Goal: Task Accomplishment & Management: Manage account settings

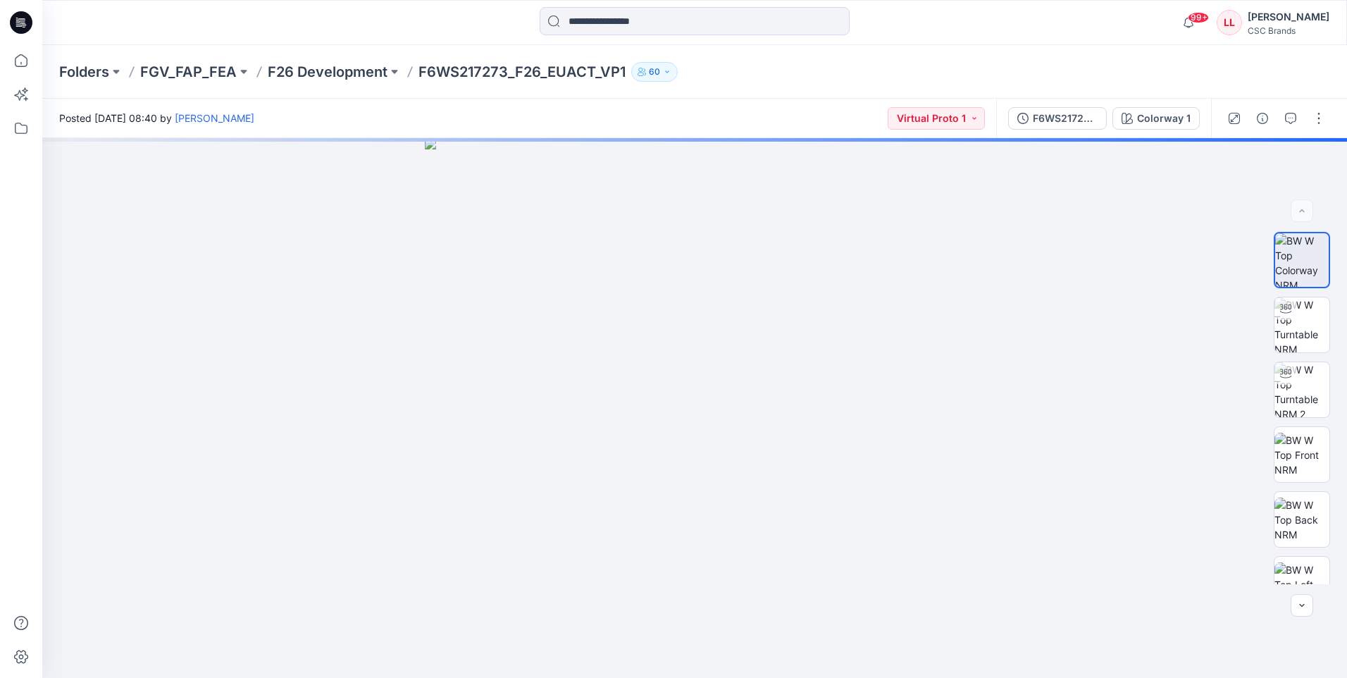
click at [27, 31] on icon at bounding box center [21, 22] width 23 height 23
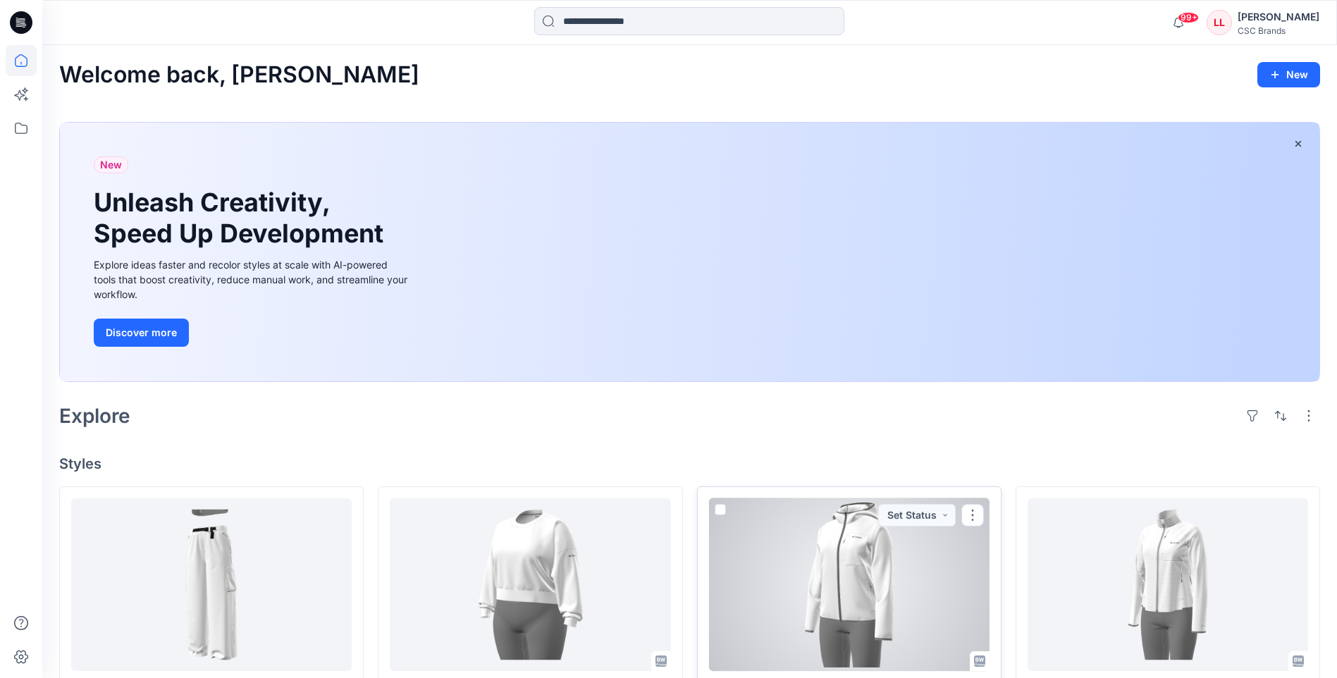
scroll to position [70, 0]
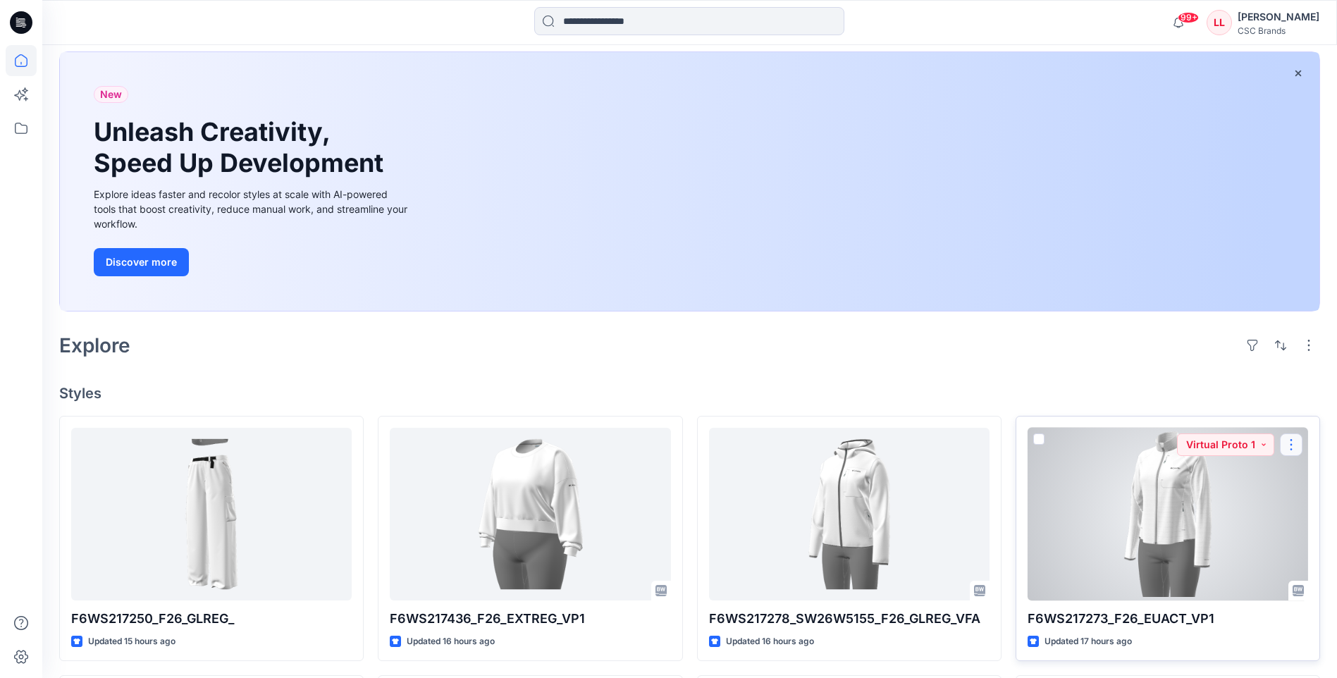
click at [526, 244] on button "button" at bounding box center [1291, 444] width 23 height 23
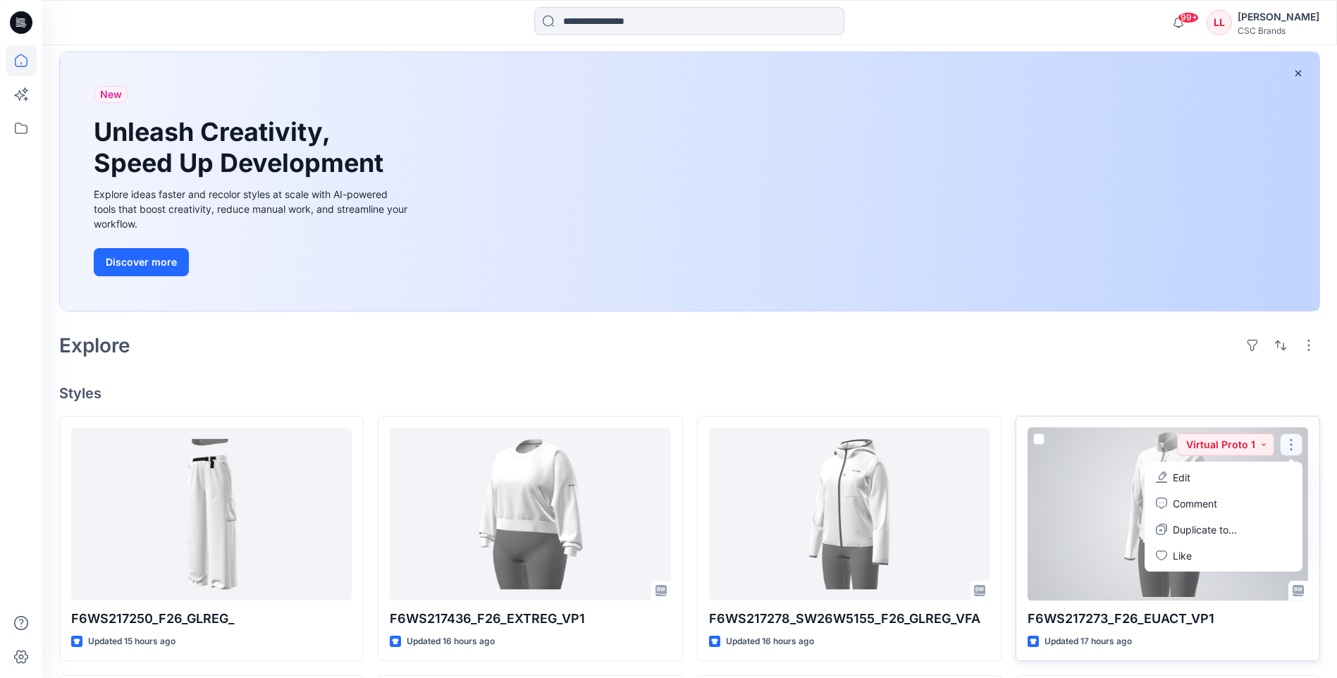
click at [526, 244] on button "Edit" at bounding box center [1223, 477] width 152 height 26
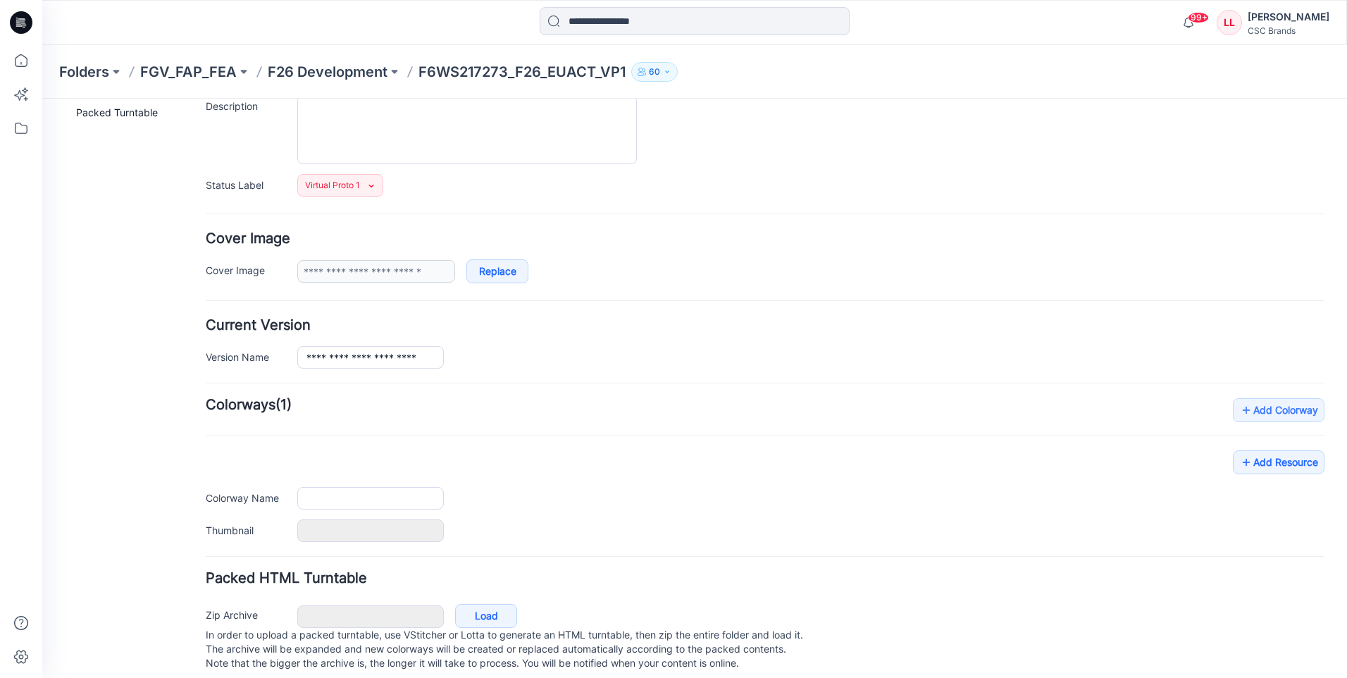
type input "**********"
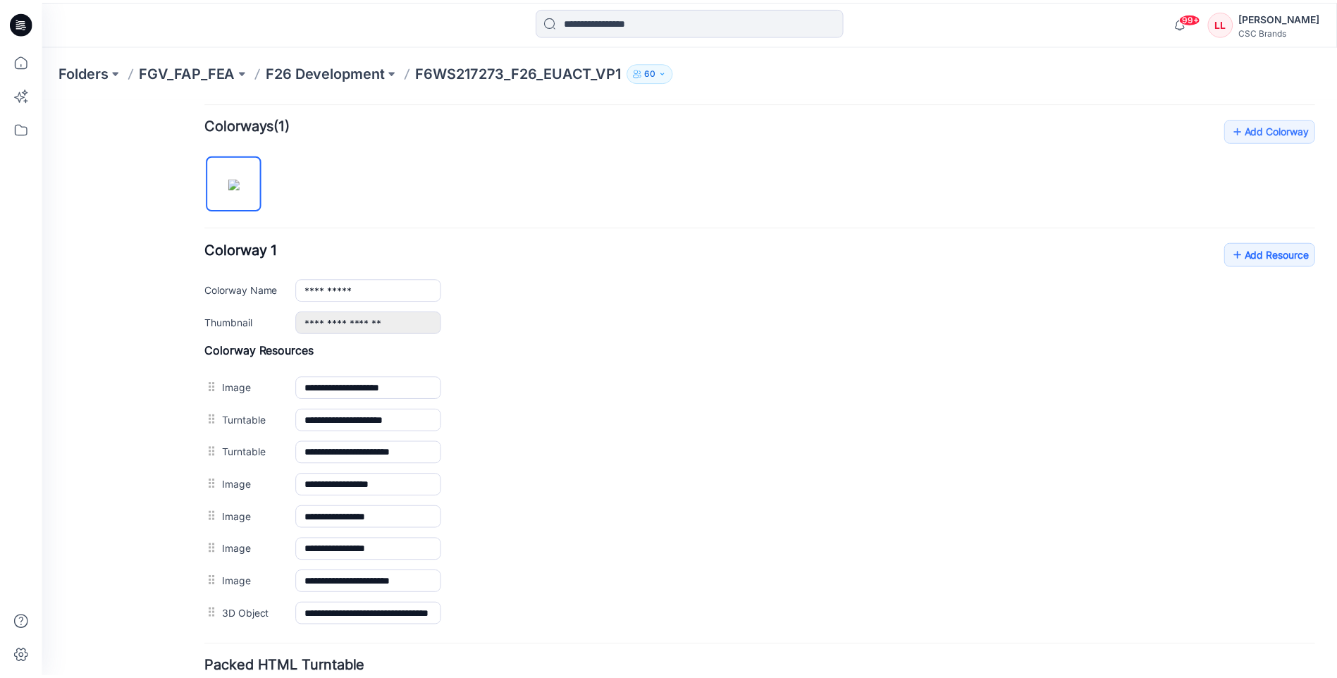
scroll to position [536, 0]
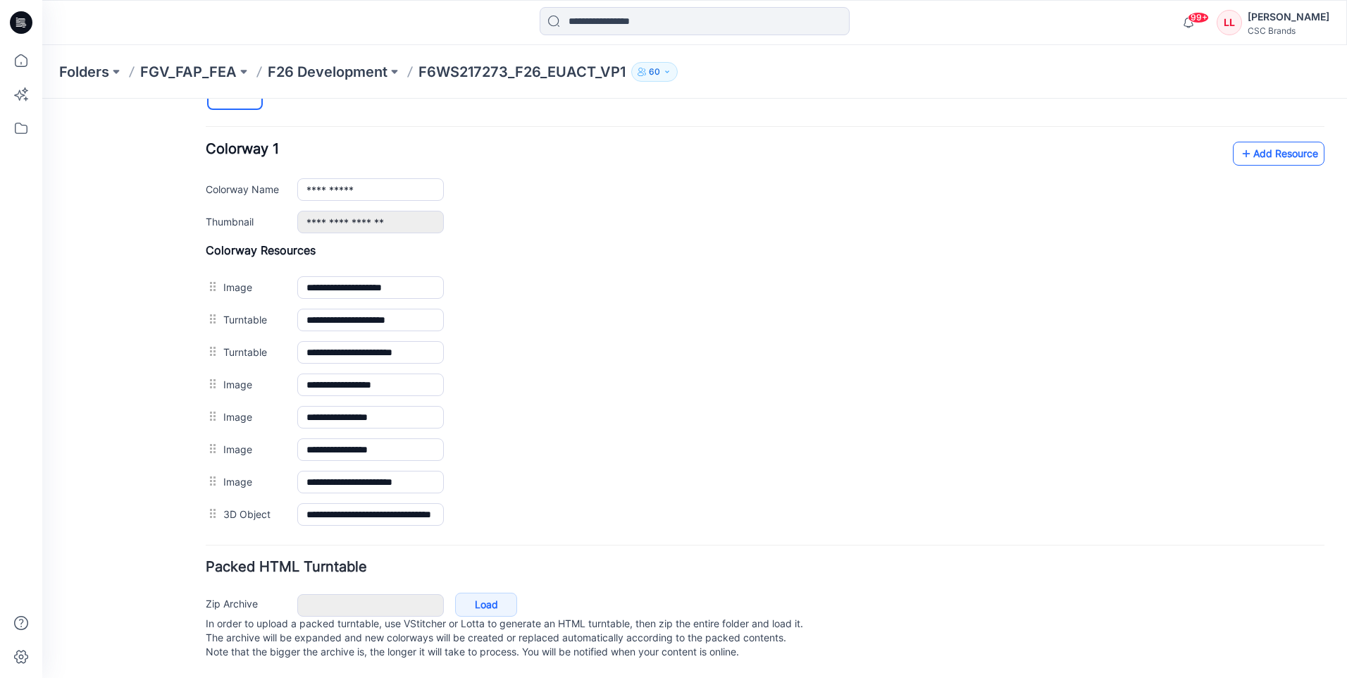
click at [526, 145] on link "Add Resource" at bounding box center [1279, 154] width 92 height 24
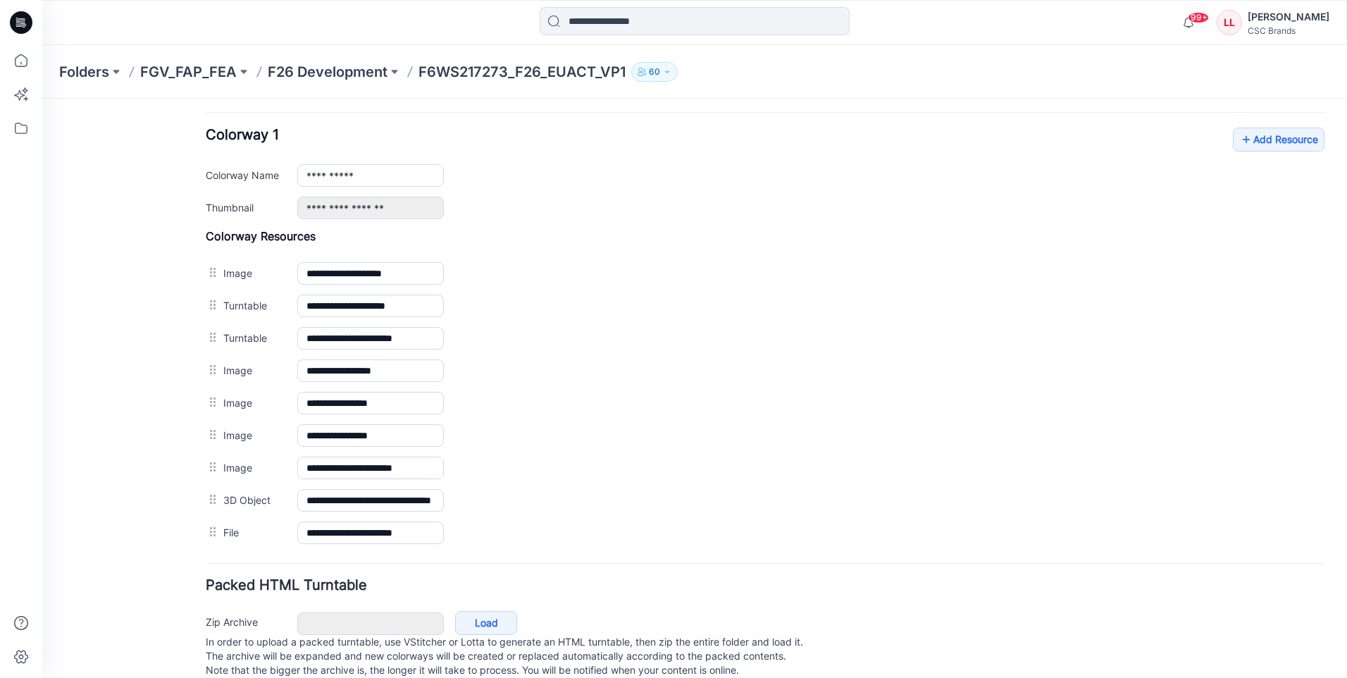
click at [19, 12] on icon at bounding box center [21, 22] width 23 height 23
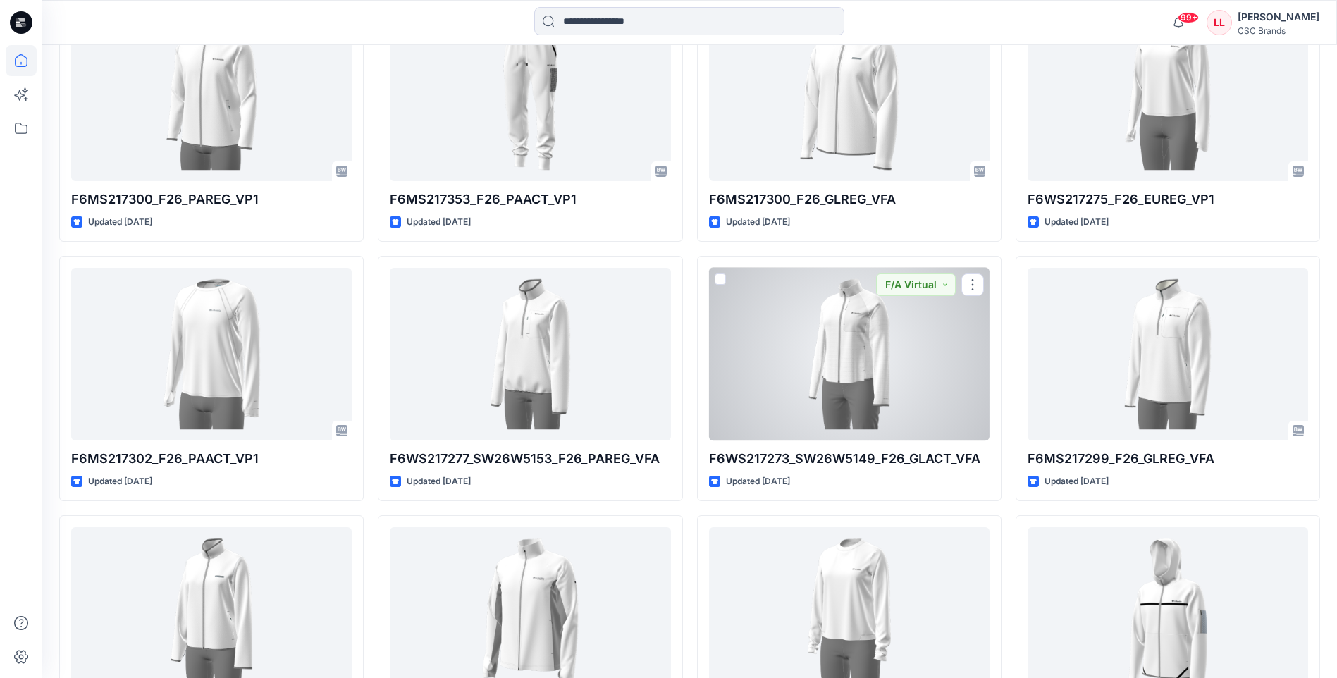
scroll to position [1344, 0]
